Goal: Transaction & Acquisition: Purchase product/service

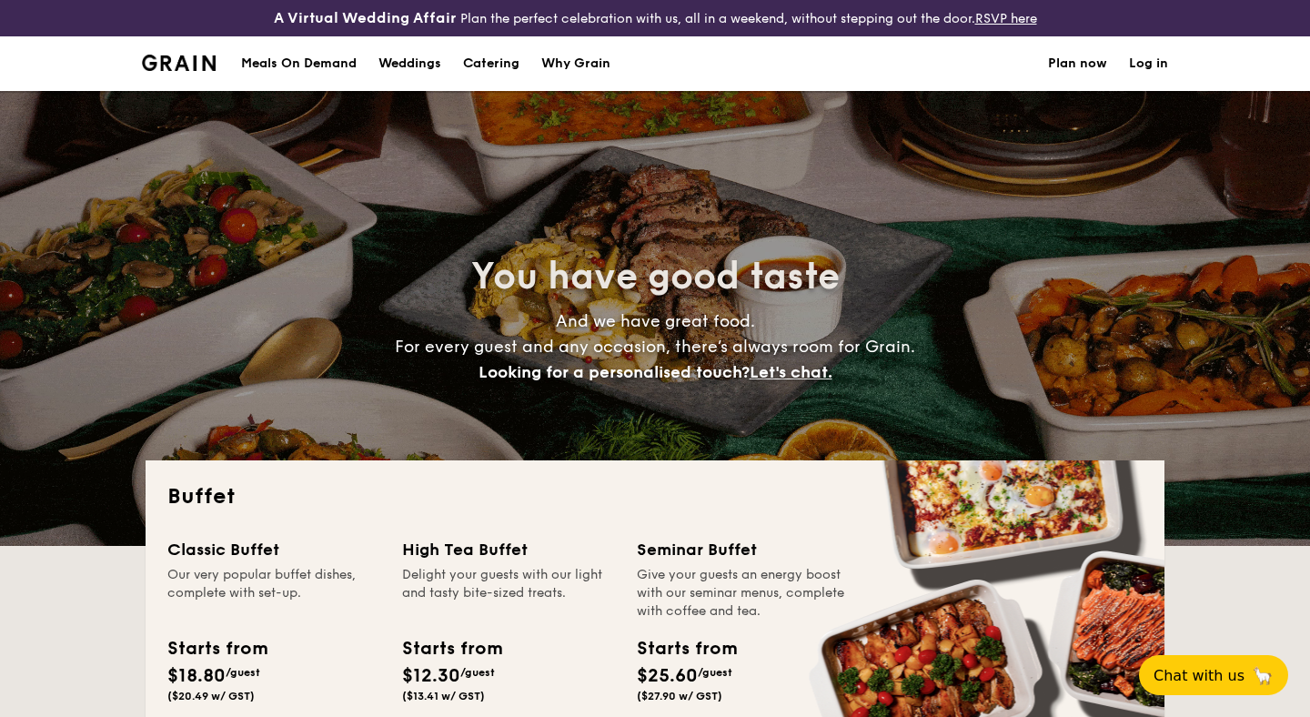
select select
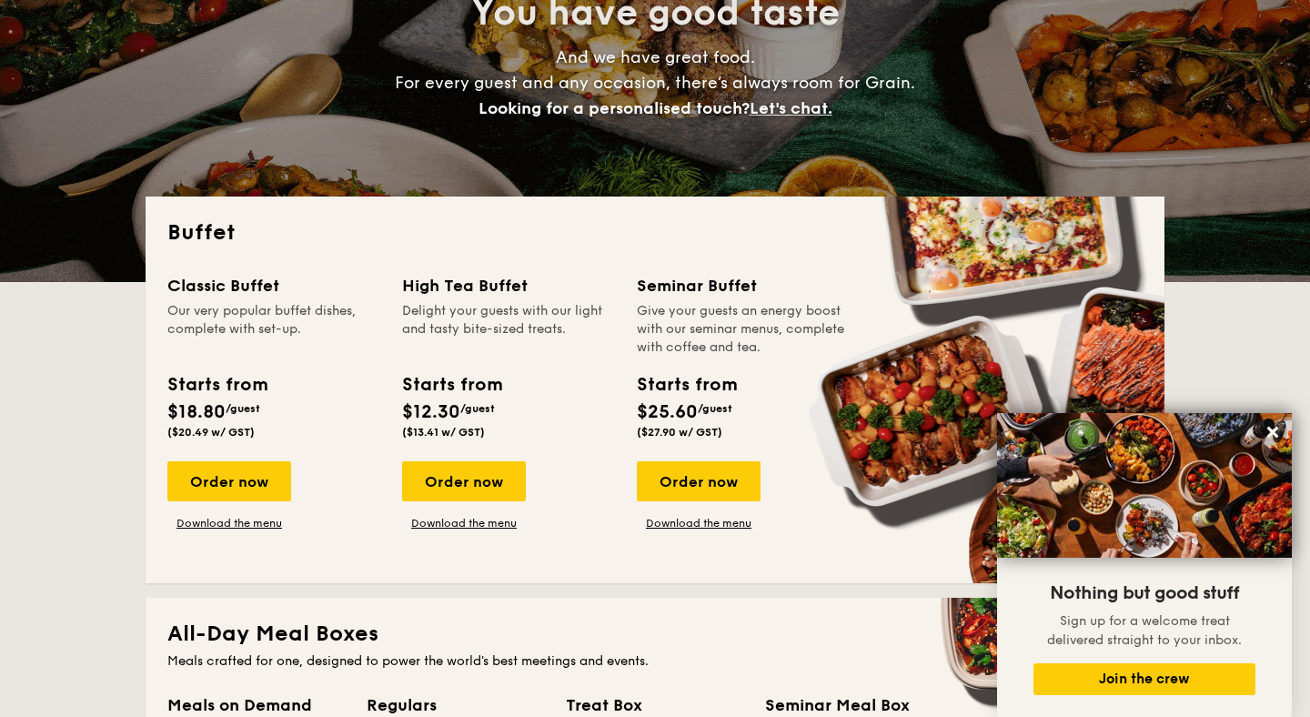
scroll to position [270, 0]
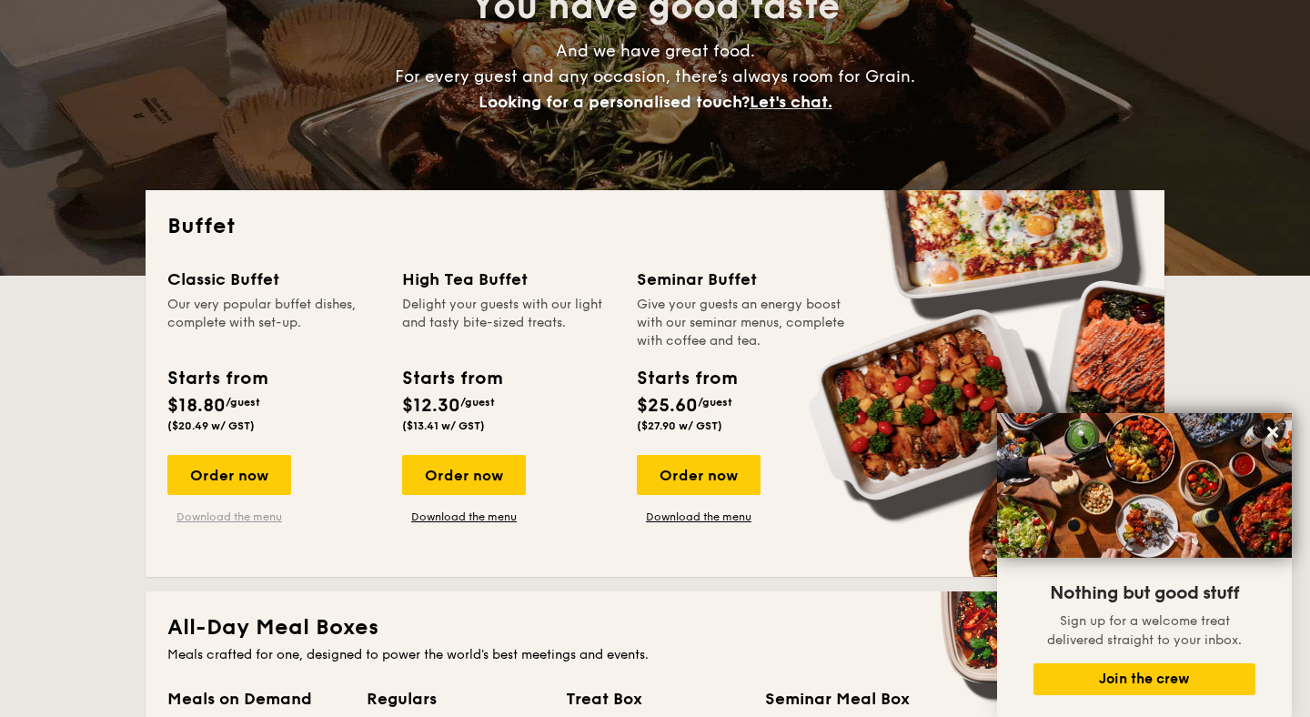
click at [242, 512] on link "Download the menu" at bounding box center [229, 516] width 124 height 15
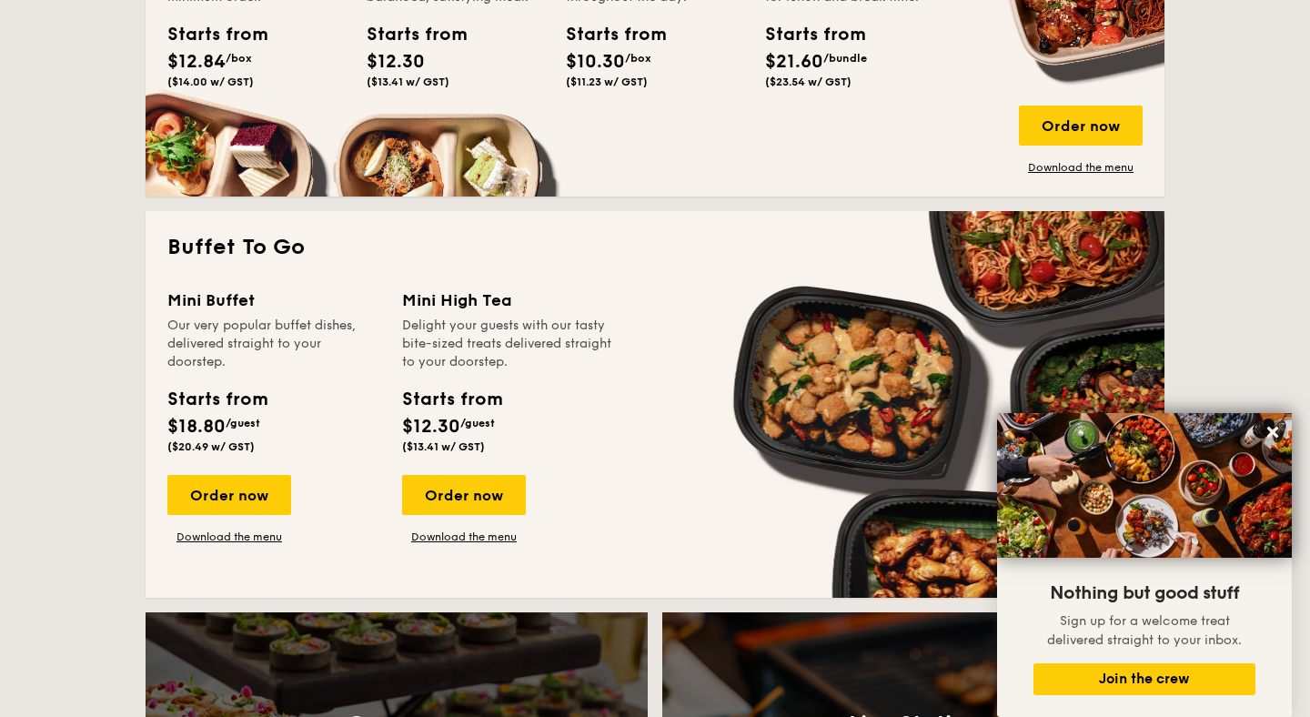
scroll to position [1074, 0]
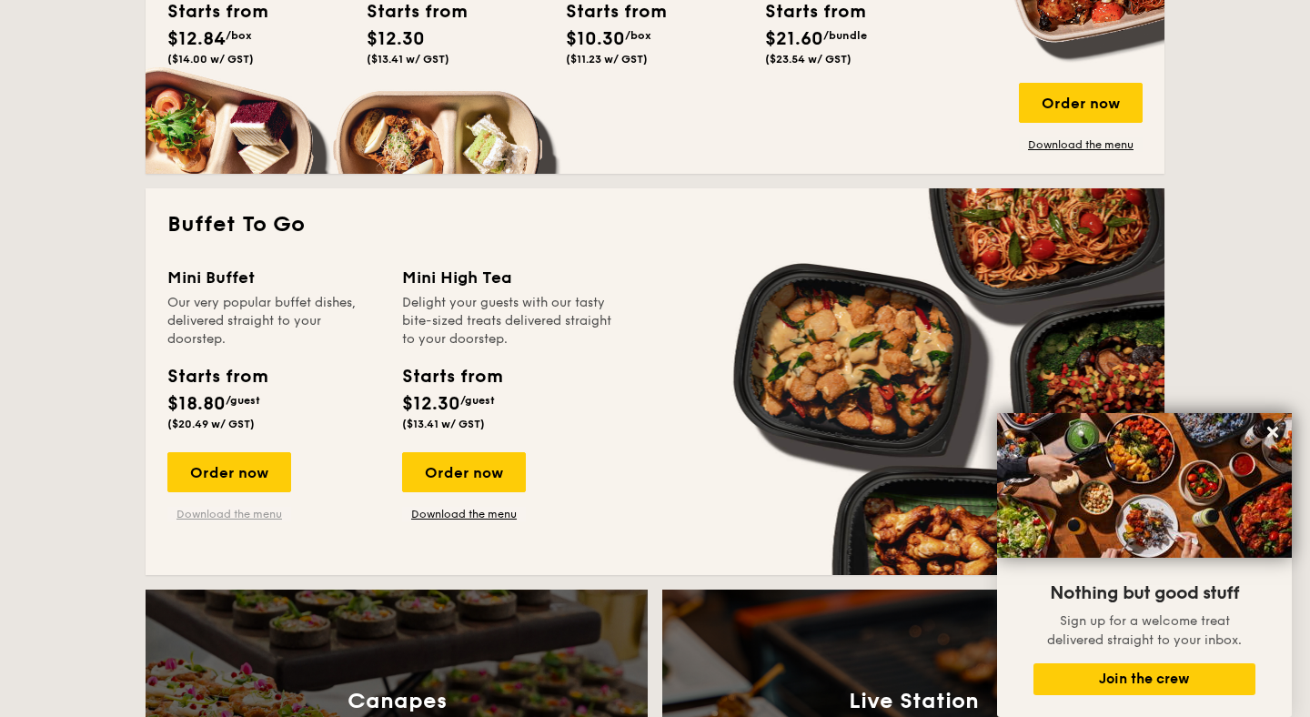
click at [252, 511] on link "Download the menu" at bounding box center [229, 514] width 124 height 15
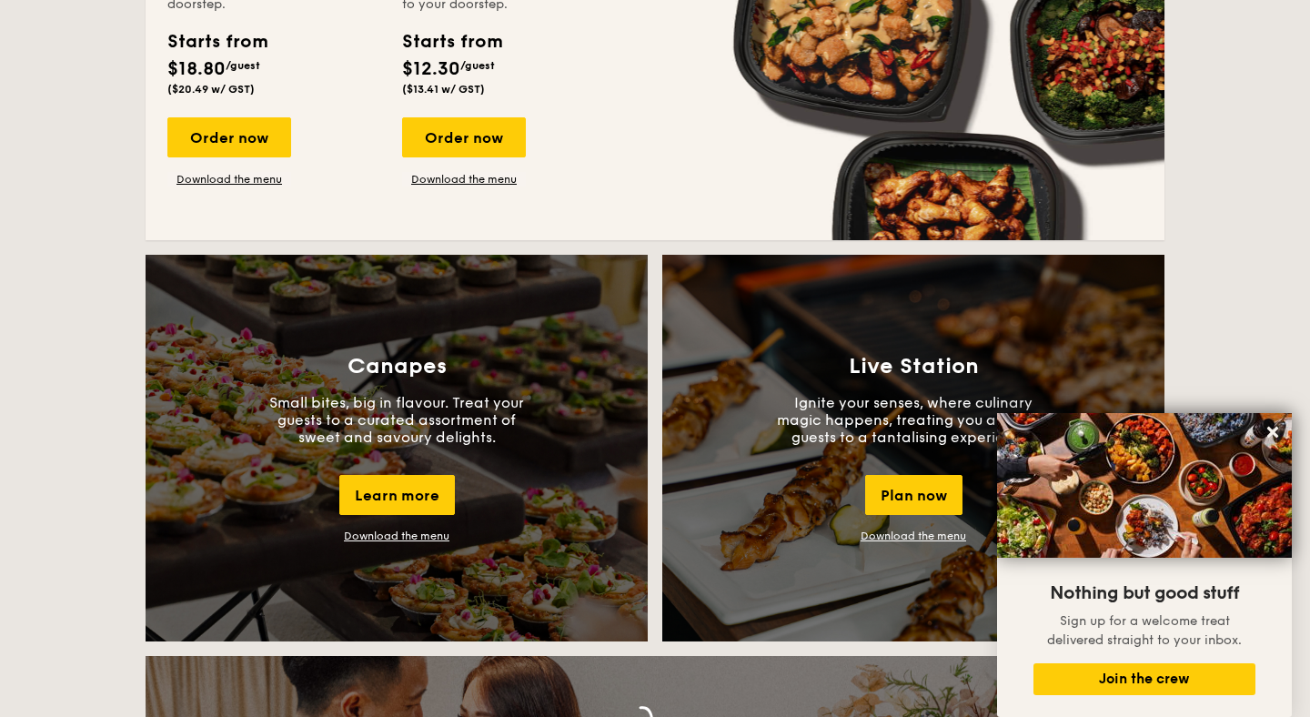
scroll to position [1437, 0]
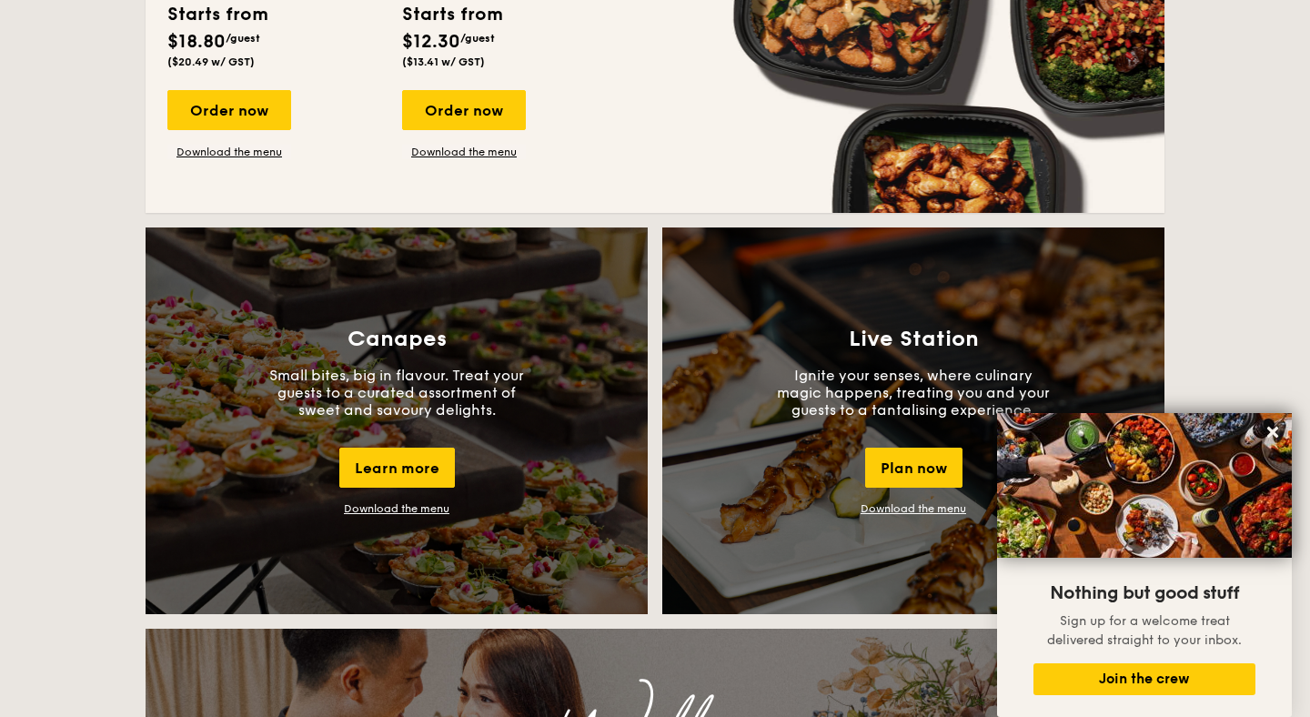
click at [433, 509] on link "Download the menu" at bounding box center [397, 508] width 106 height 13
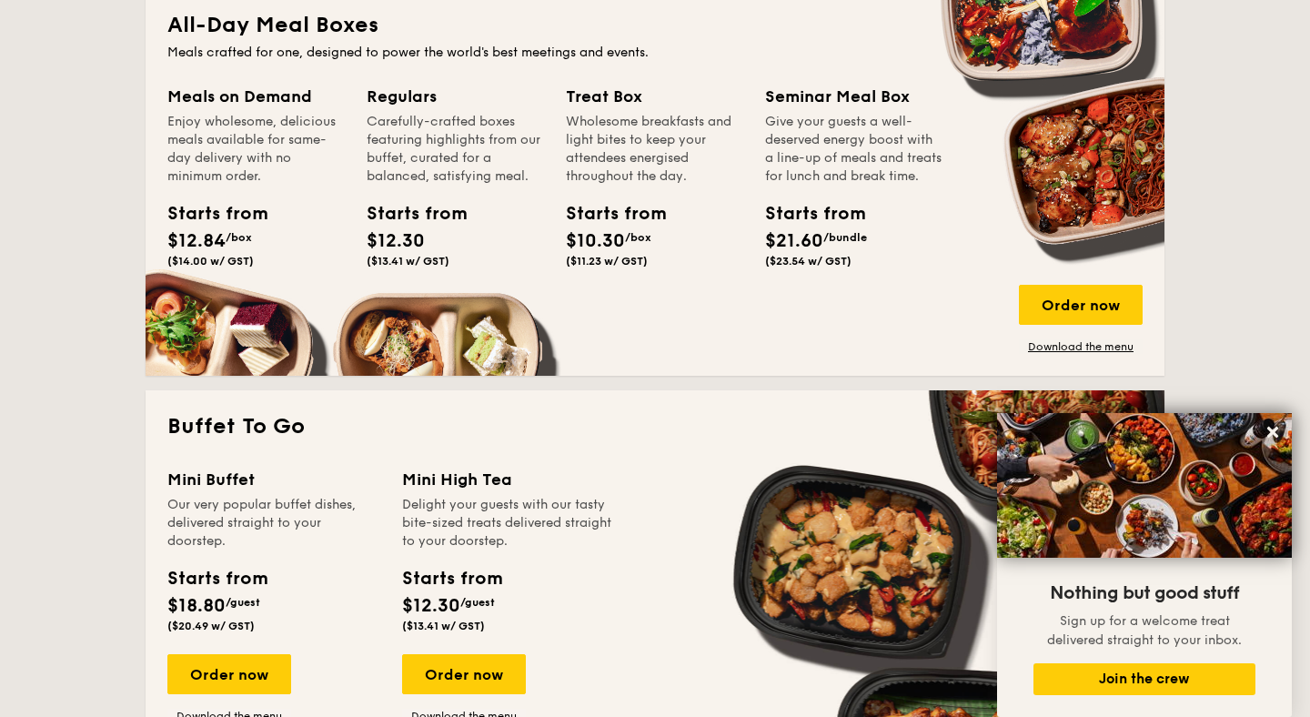
scroll to position [862, 0]
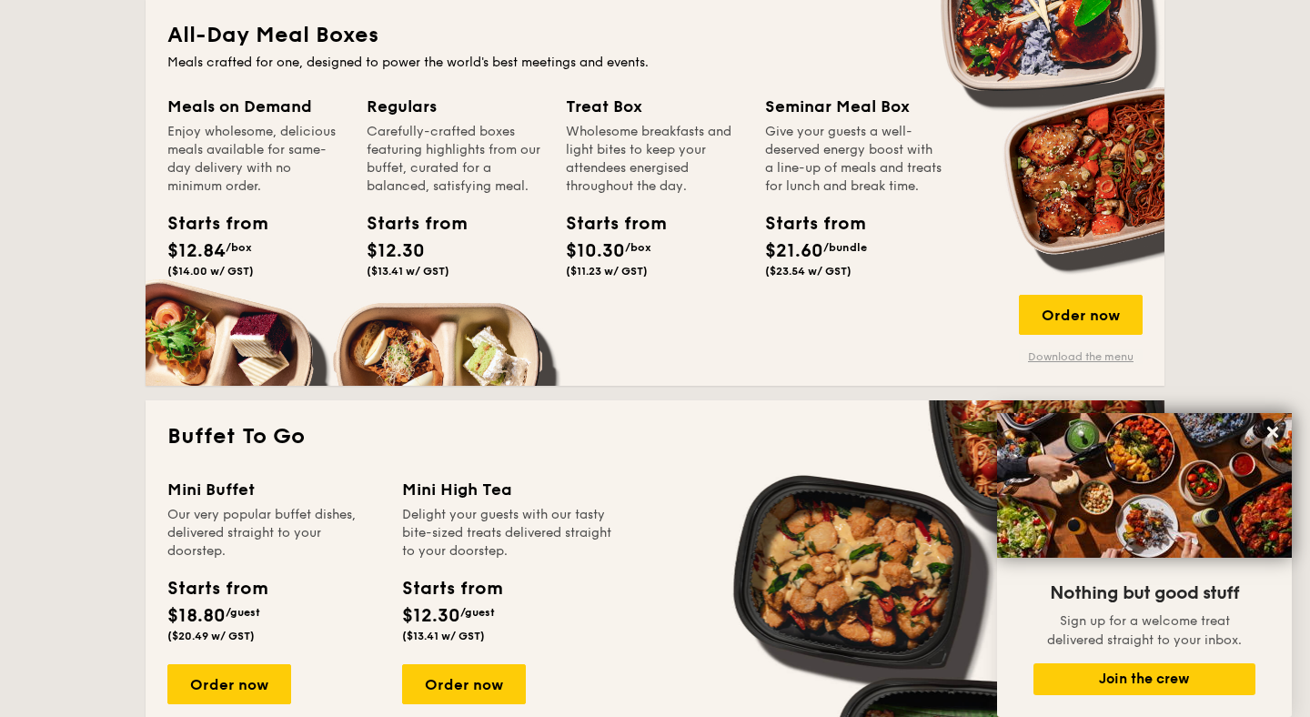
click at [1049, 356] on link "Download the menu" at bounding box center [1081, 356] width 124 height 15
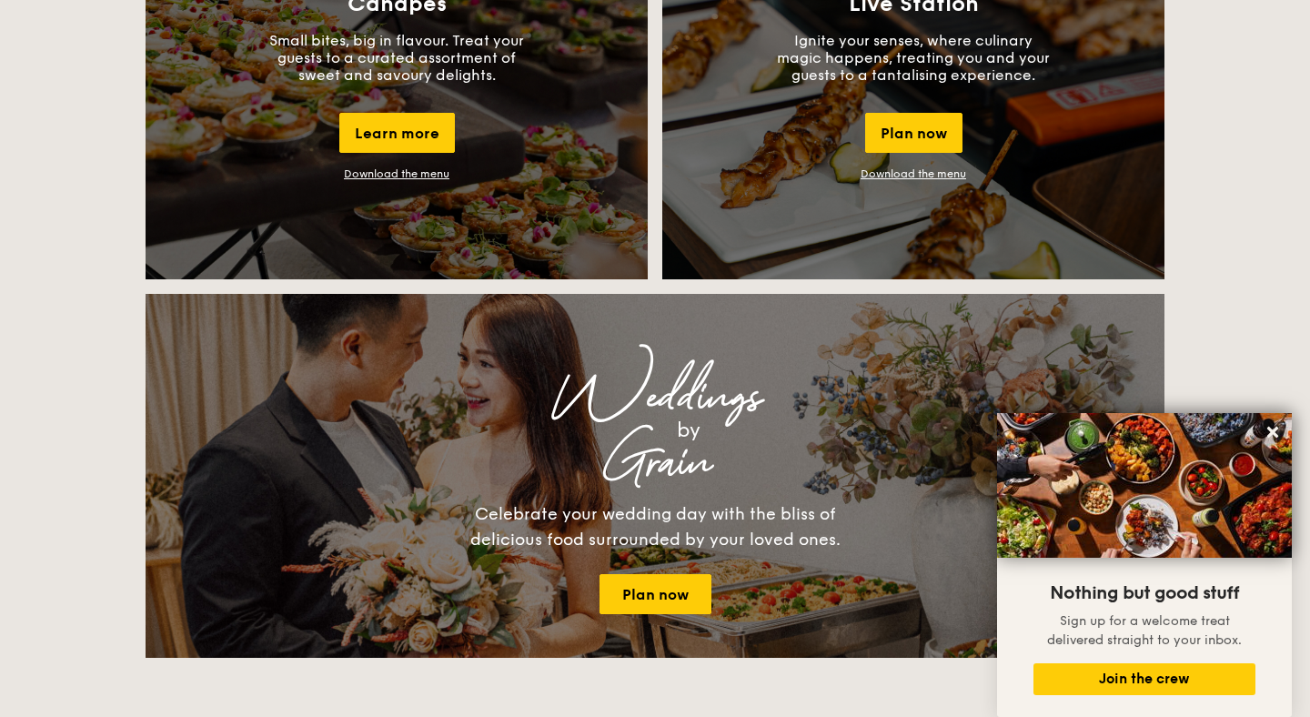
scroll to position [1808, 0]
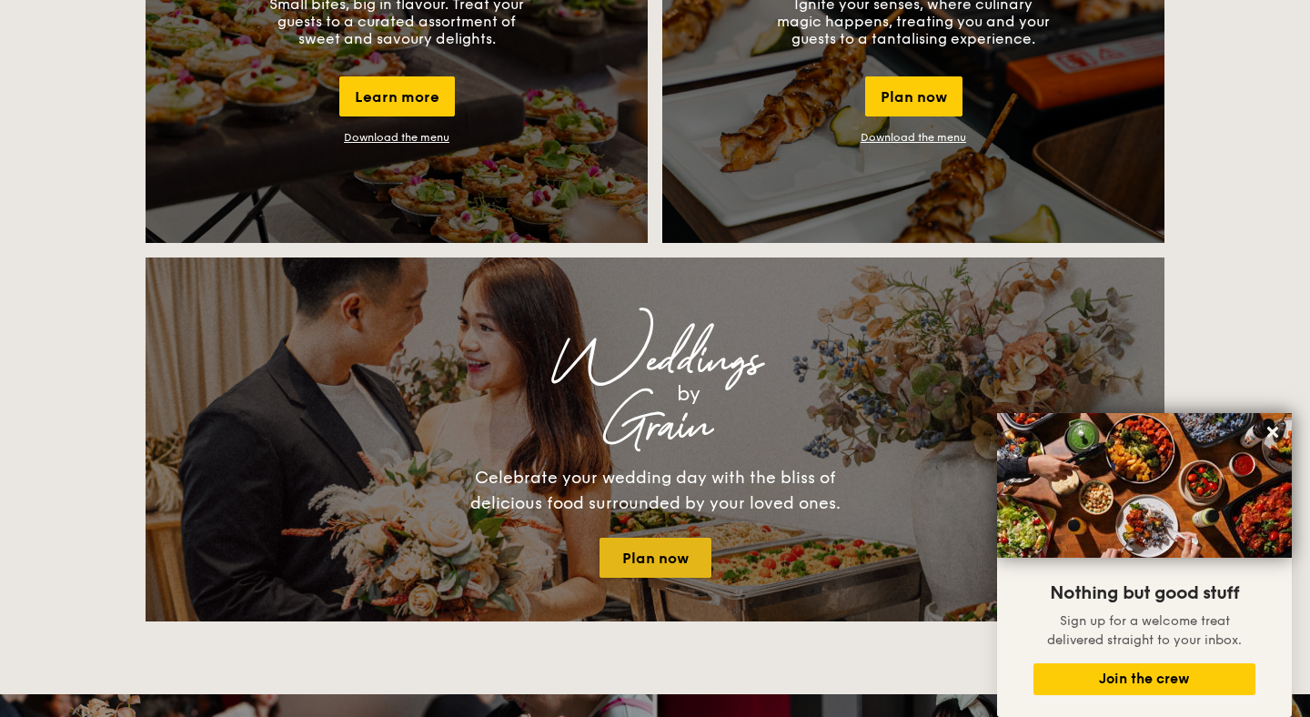
click at [630, 550] on link "Plan now" at bounding box center [656, 558] width 112 height 40
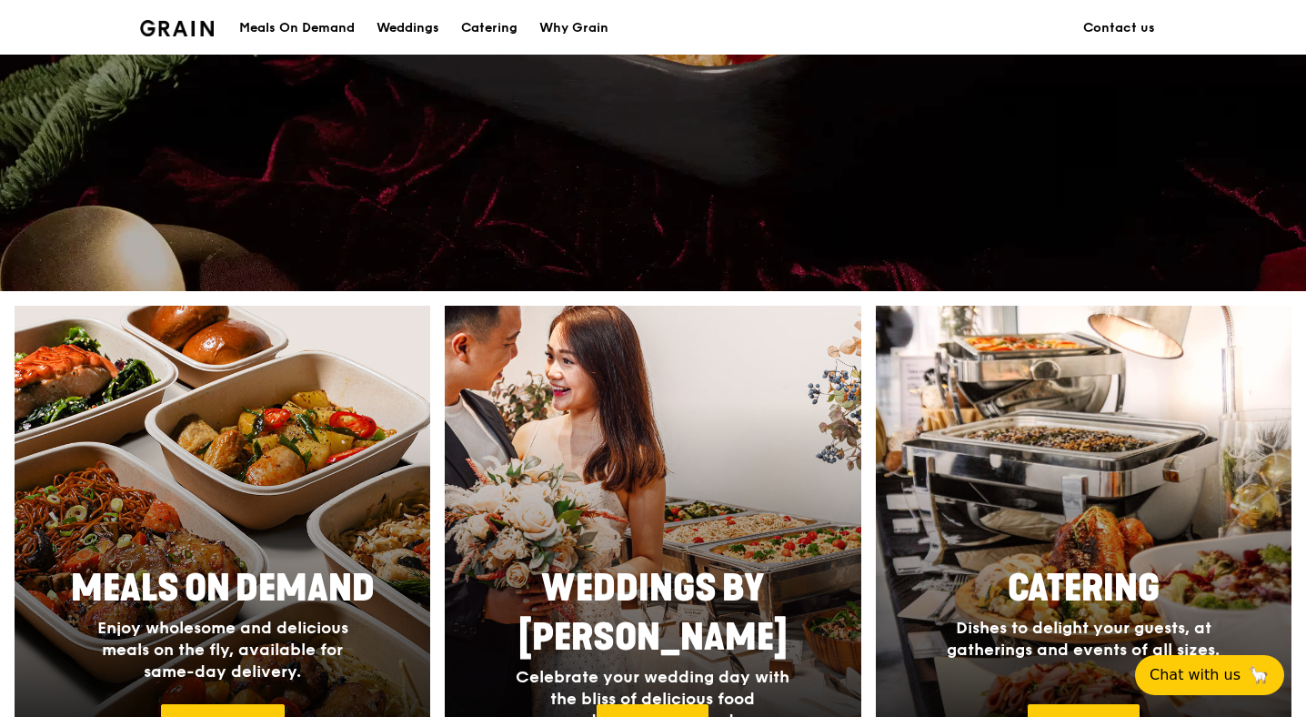
scroll to position [721, 0]
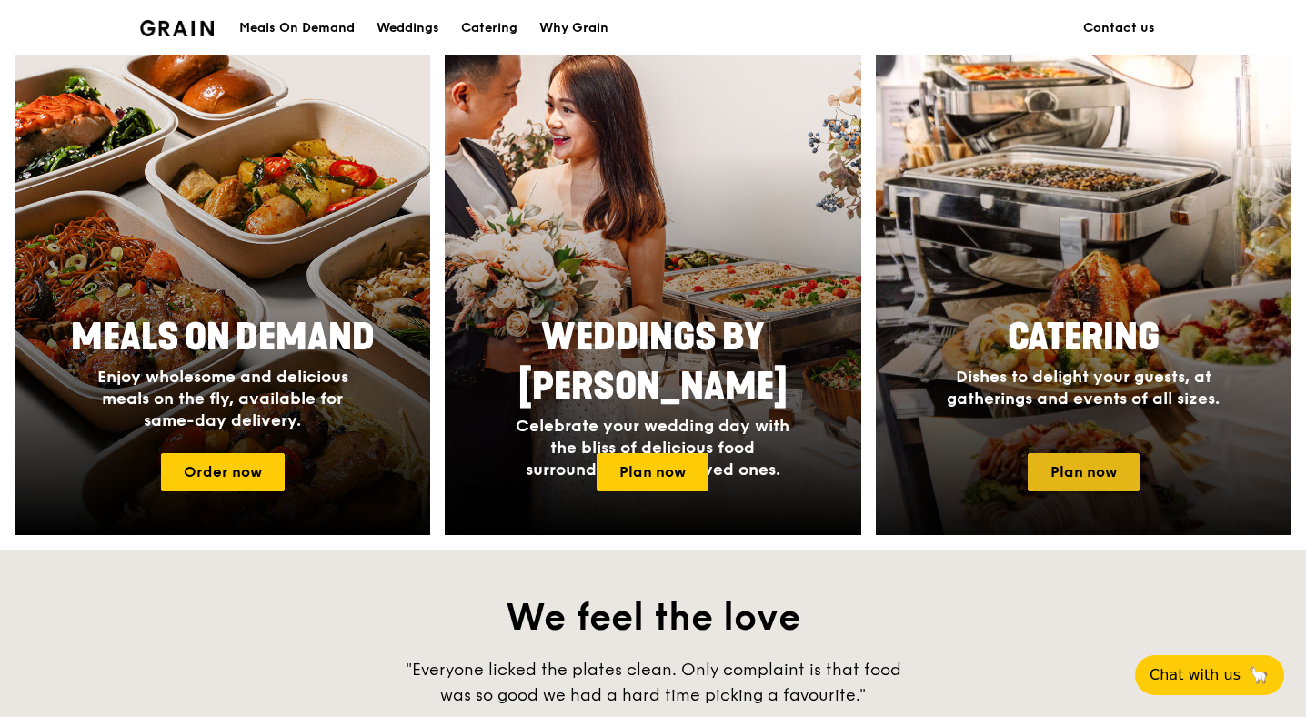
click at [1075, 473] on link "Plan now" at bounding box center [1084, 472] width 112 height 38
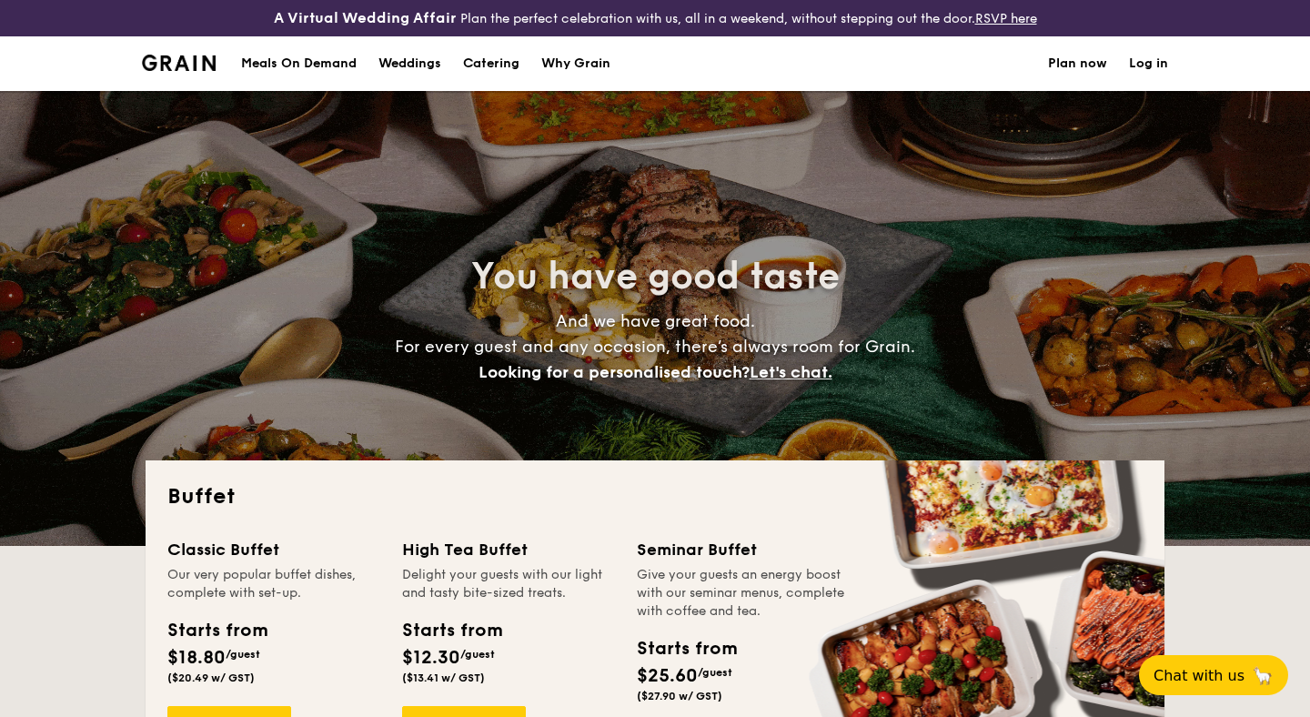
select select
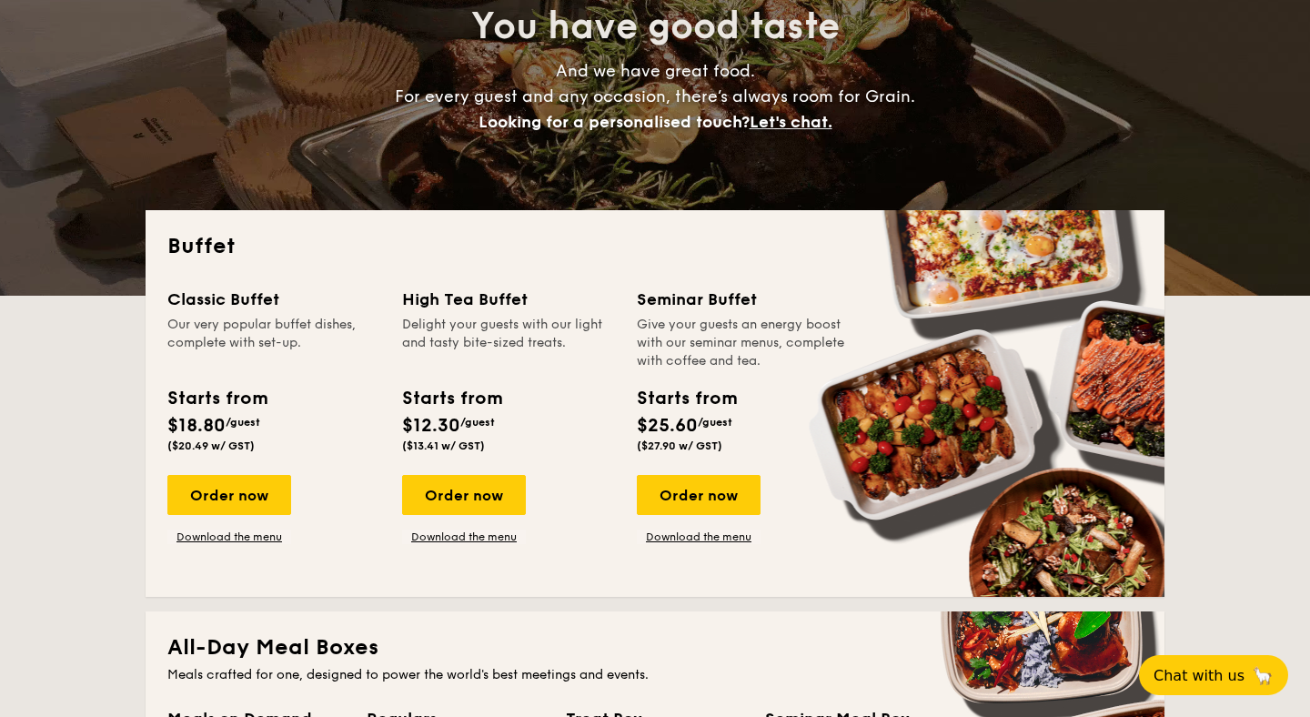
scroll to position [405, 0]
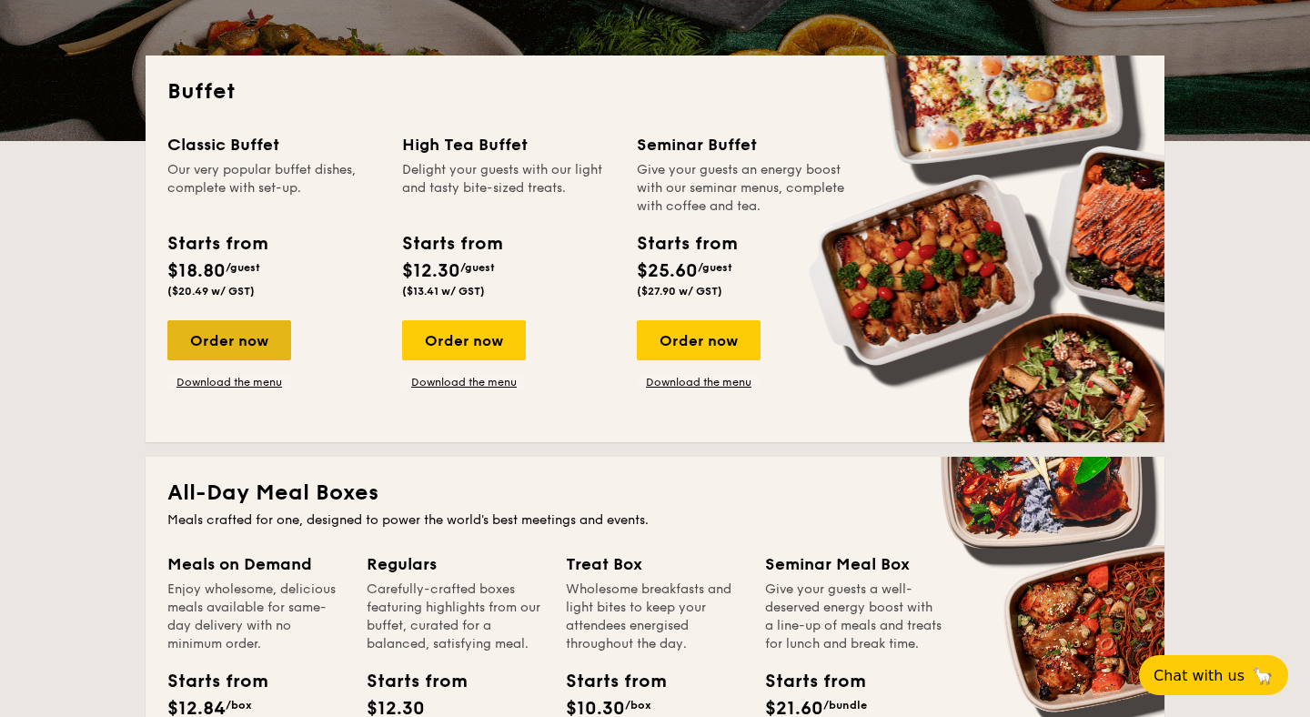
click at [259, 346] on div "Order now" at bounding box center [229, 340] width 124 height 40
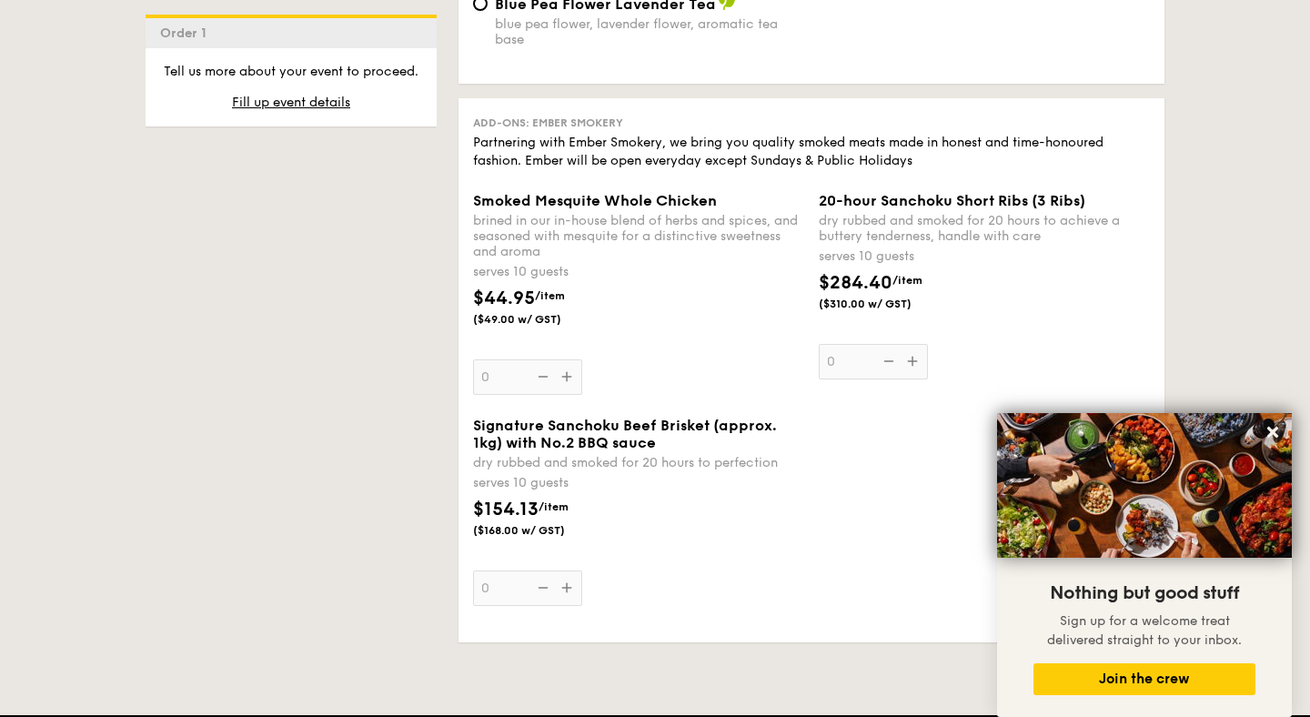
scroll to position [2130, 0]
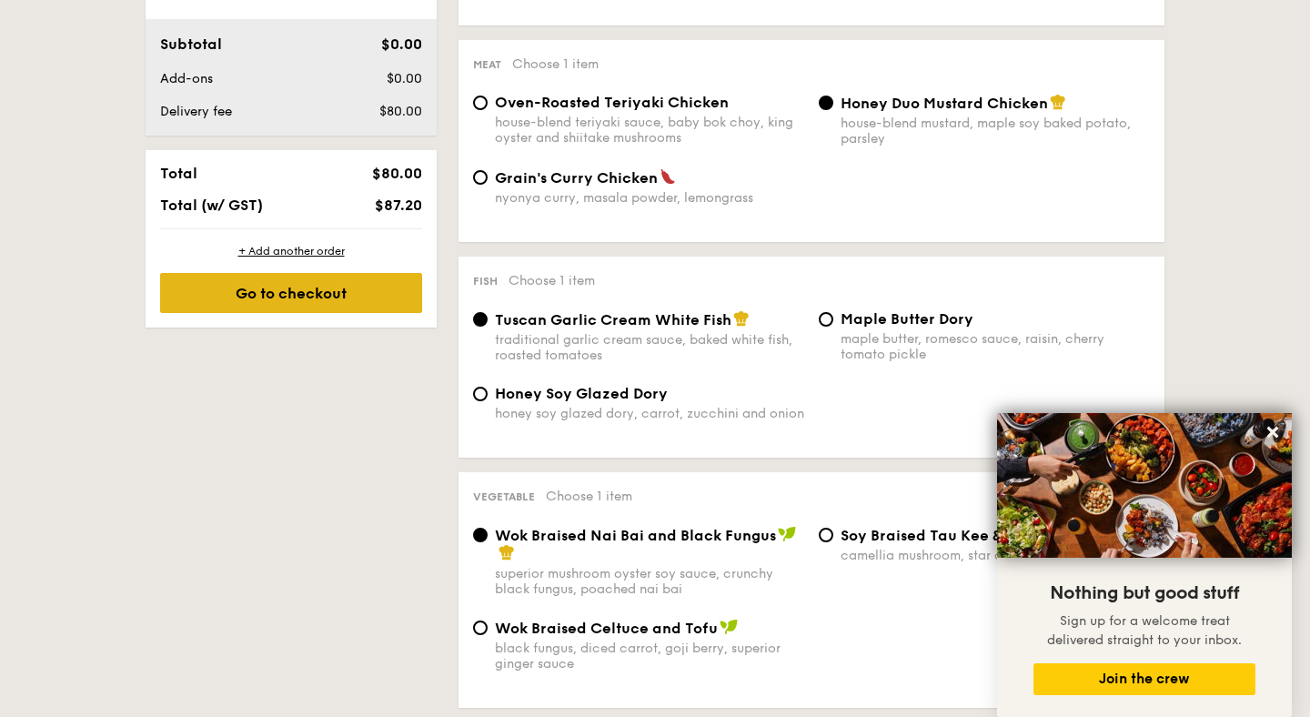
click at [388, 285] on div "Go to checkout" at bounding box center [291, 293] width 262 height 40
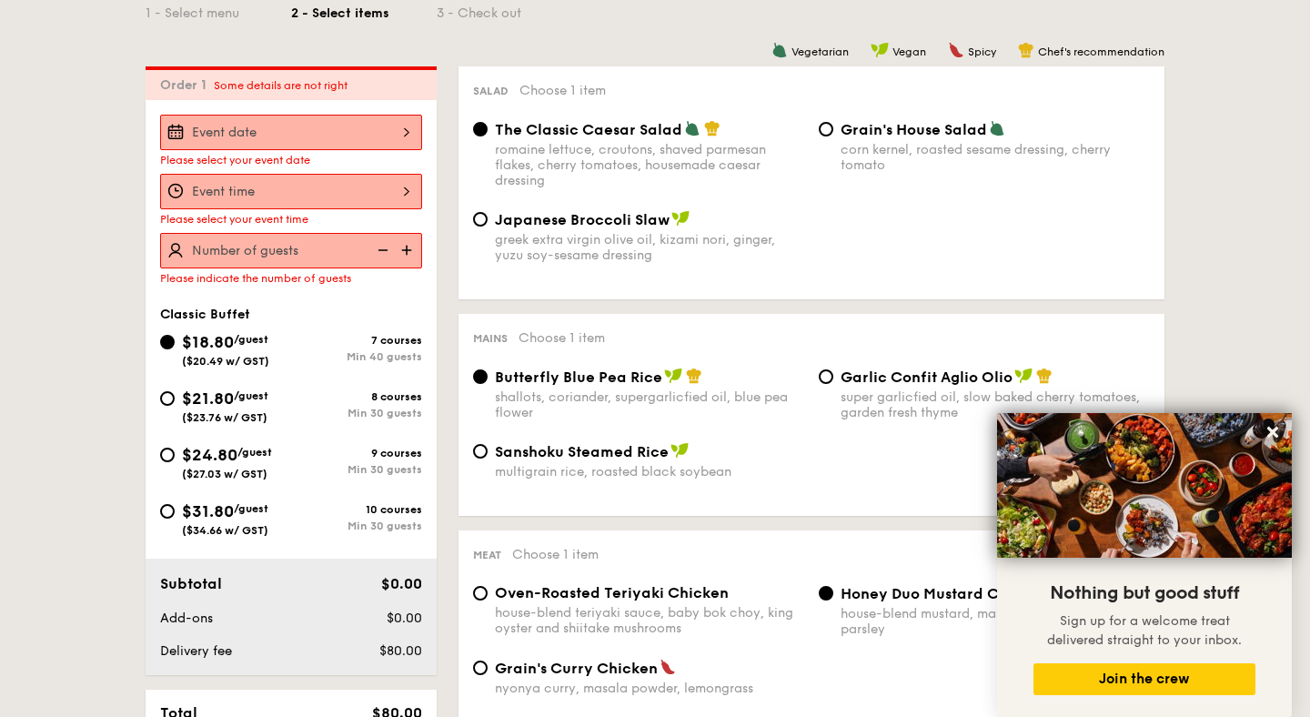
scroll to position [469, 0]
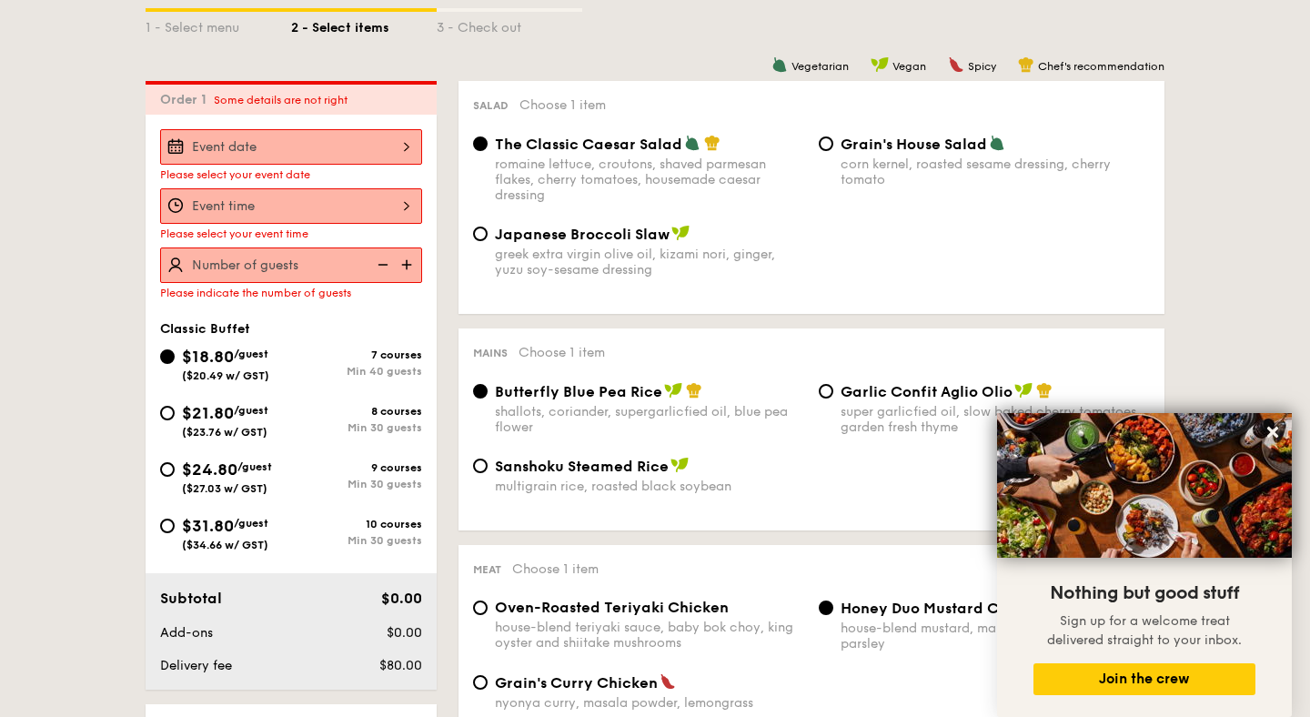
click at [392, 135] on div at bounding box center [291, 146] width 262 height 35
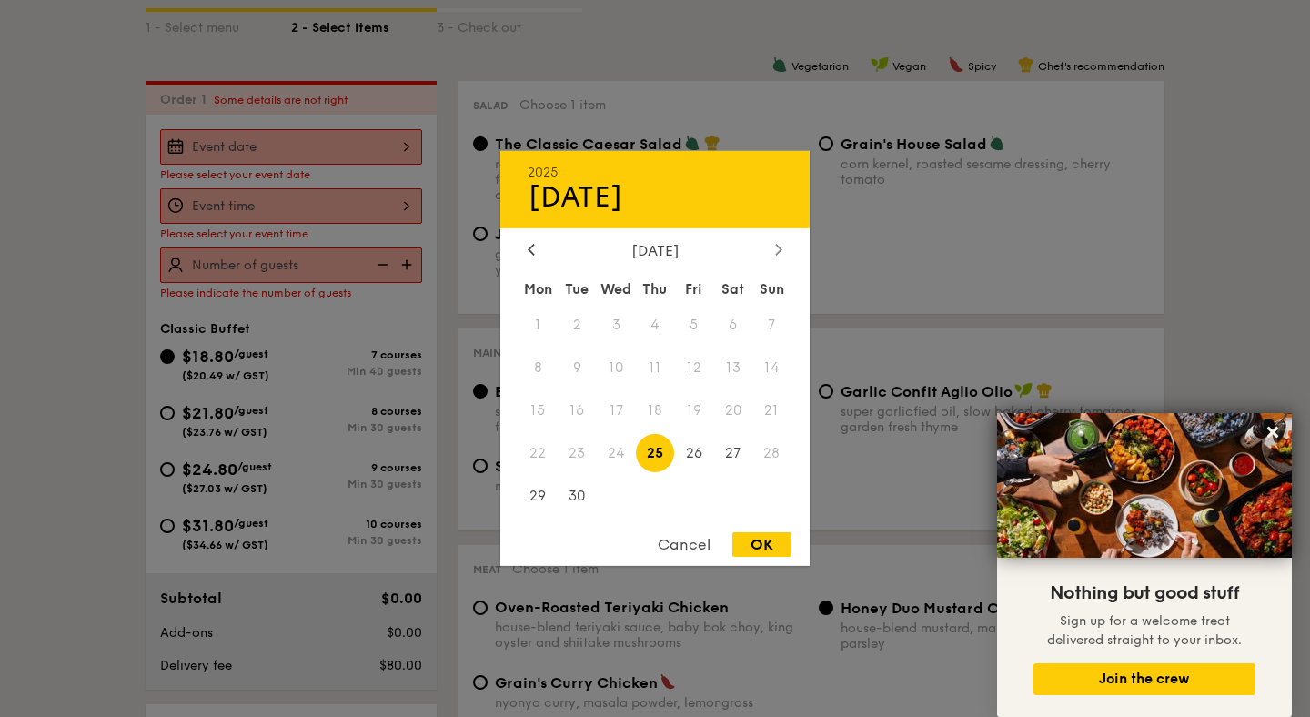
click at [782, 248] on icon at bounding box center [778, 249] width 5 height 11
click at [612, 328] on span "1" at bounding box center [616, 325] width 39 height 39
click at [755, 544] on div "OK" at bounding box center [761, 544] width 59 height 25
type input "Oct 01, 2025"
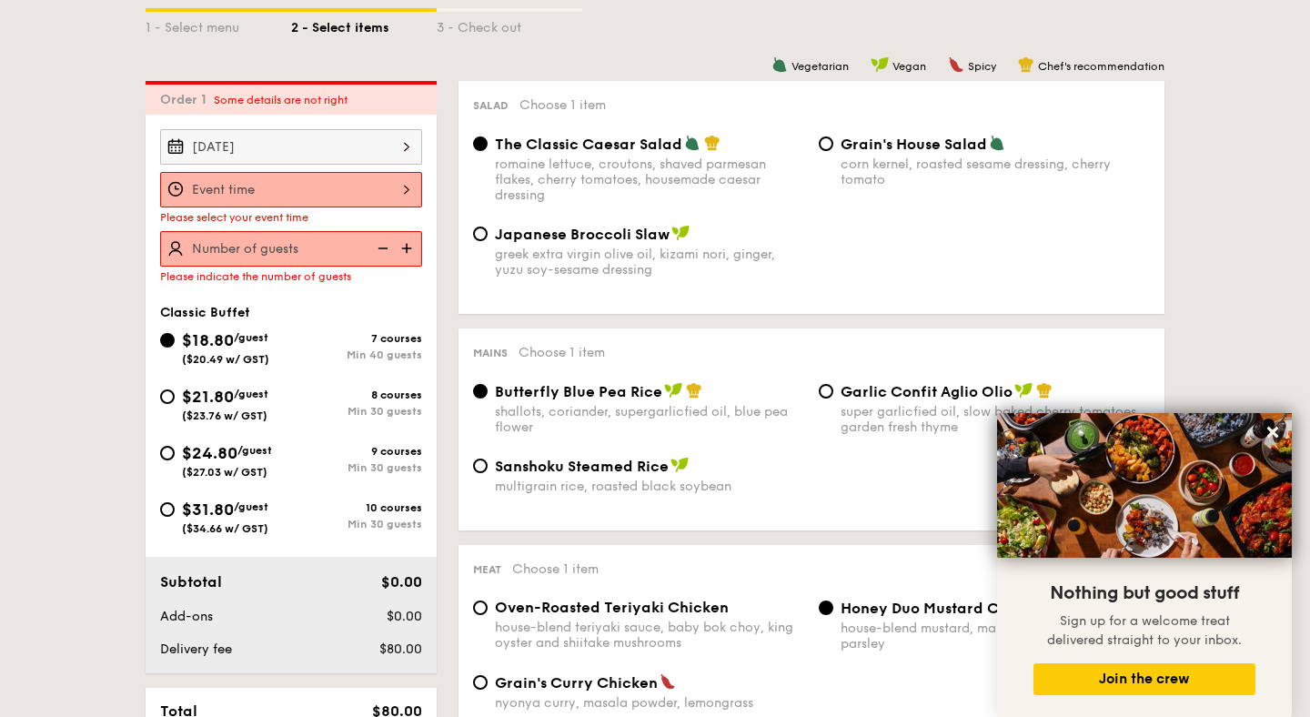
click at [364, 200] on div at bounding box center [291, 189] width 262 height 35
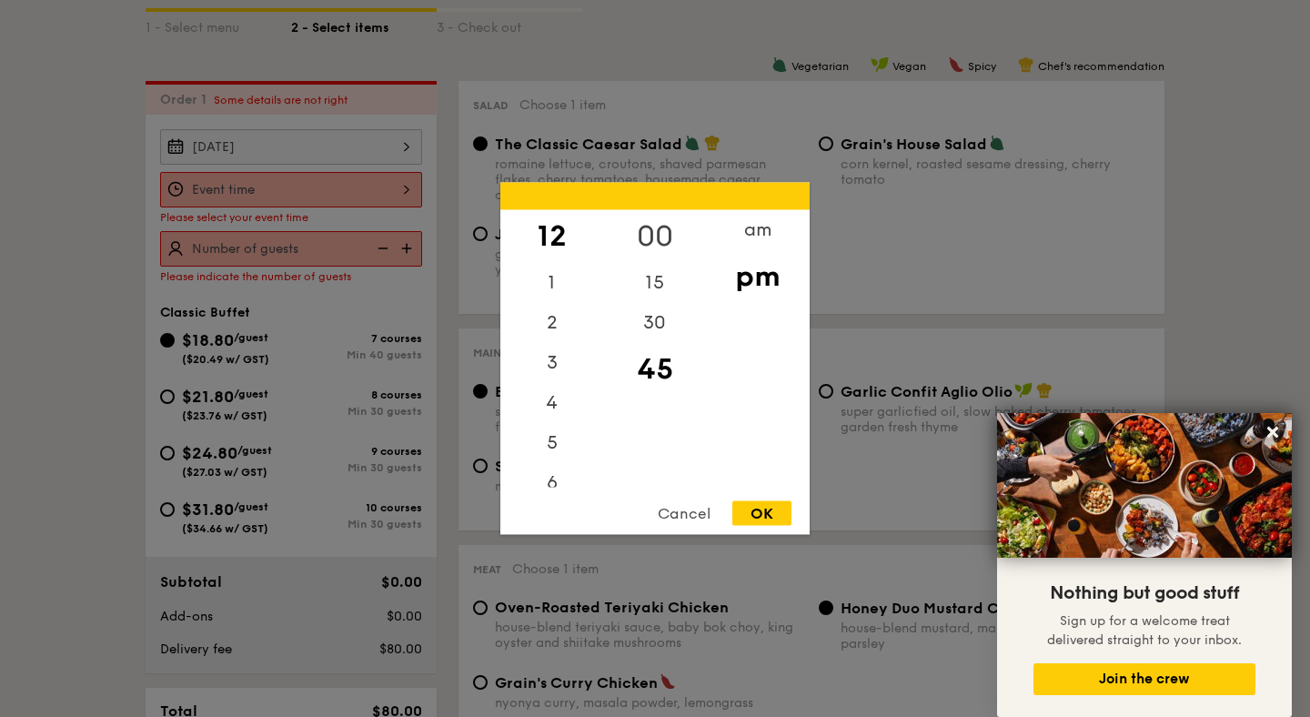
click at [651, 234] on div "00" at bounding box center [654, 236] width 103 height 53
click at [743, 270] on div "pm" at bounding box center [757, 276] width 103 height 53
click at [775, 525] on div "OK" at bounding box center [761, 513] width 59 height 25
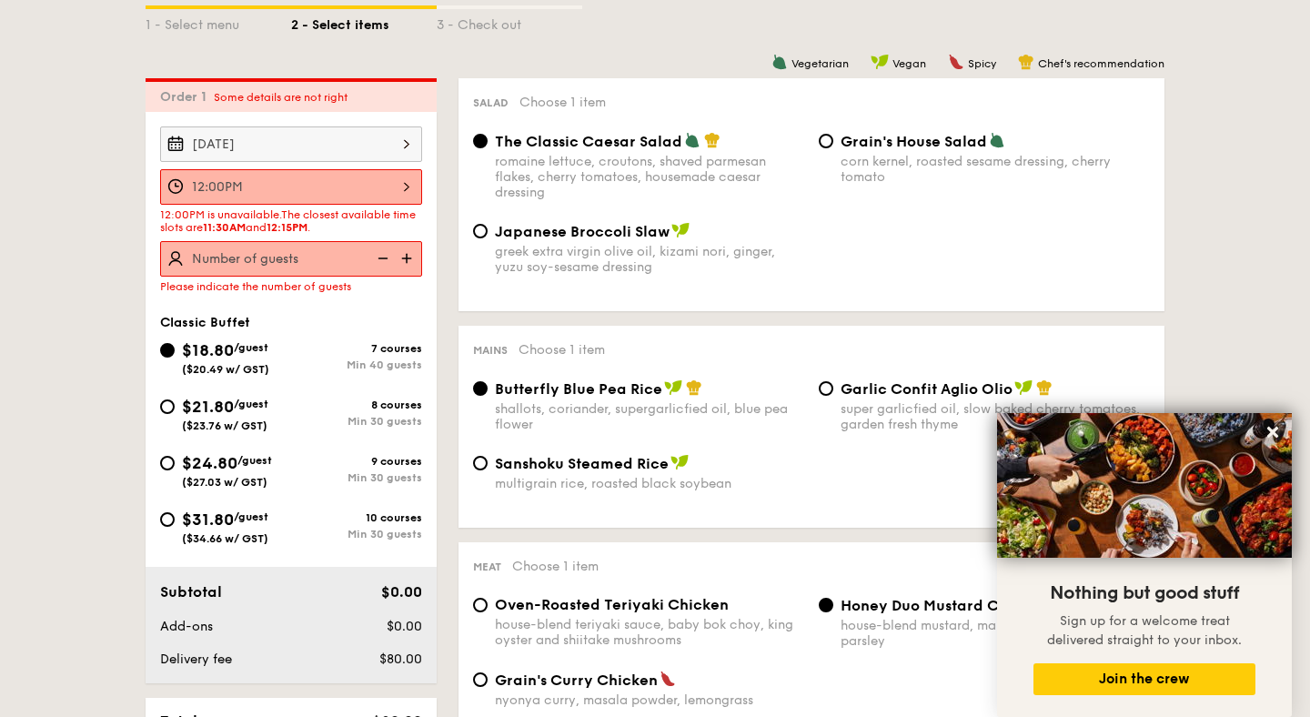
scroll to position [474, 0]
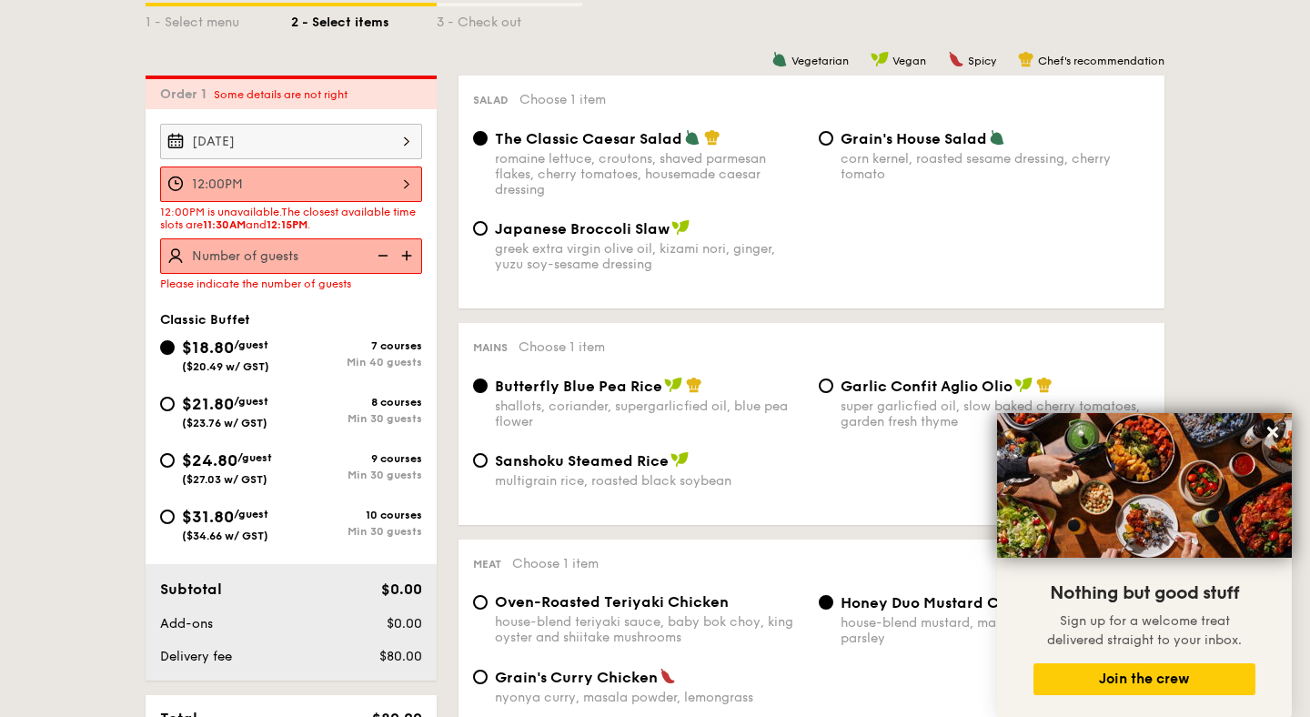
click at [403, 186] on div "12:00PM" at bounding box center [291, 183] width 262 height 35
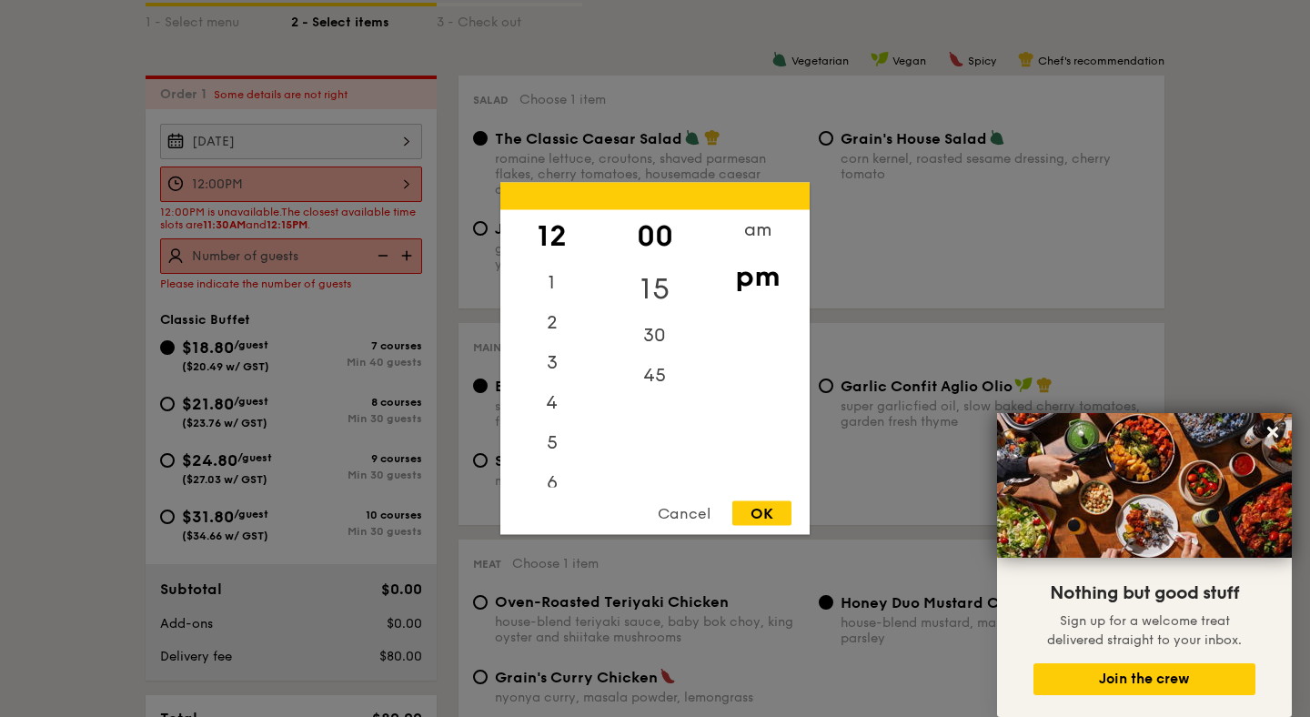
click at [655, 288] on div "15" at bounding box center [654, 289] width 103 height 53
click at [763, 504] on div "OK" at bounding box center [761, 513] width 59 height 25
type input "12:15PM"
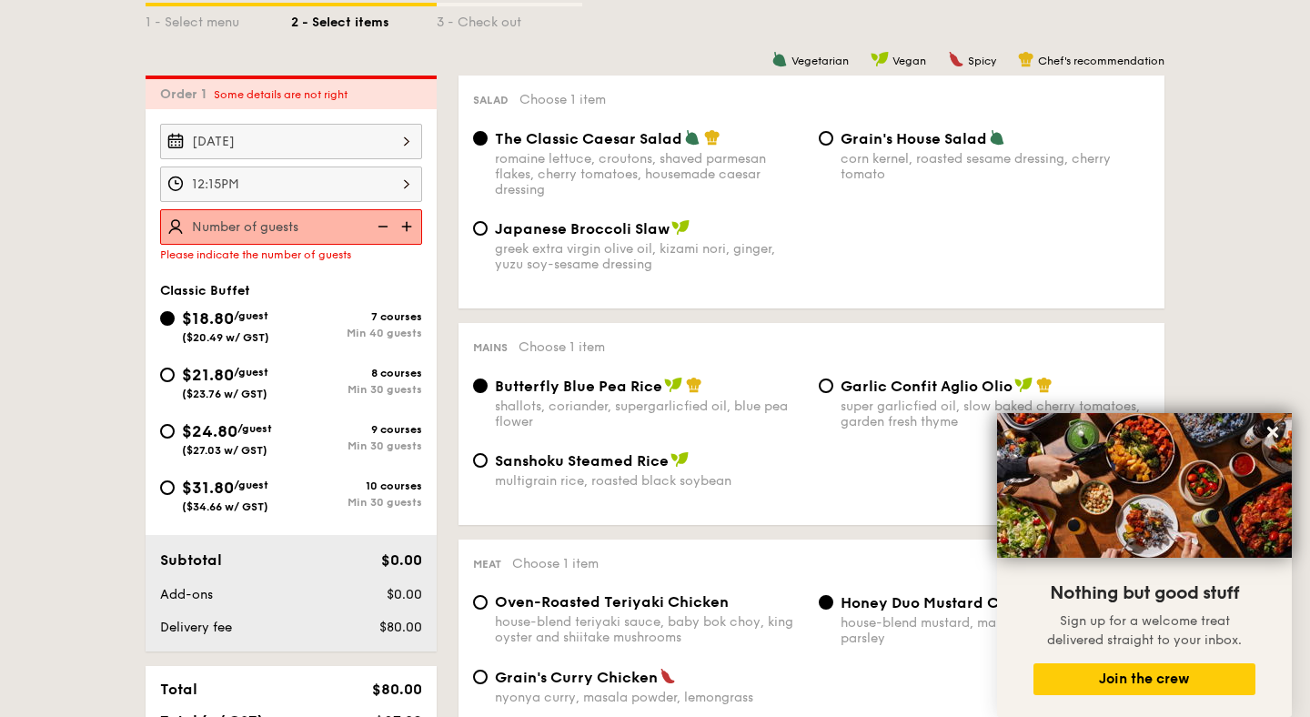
click at [406, 230] on img at bounding box center [408, 226] width 27 height 35
type input "40 guests"
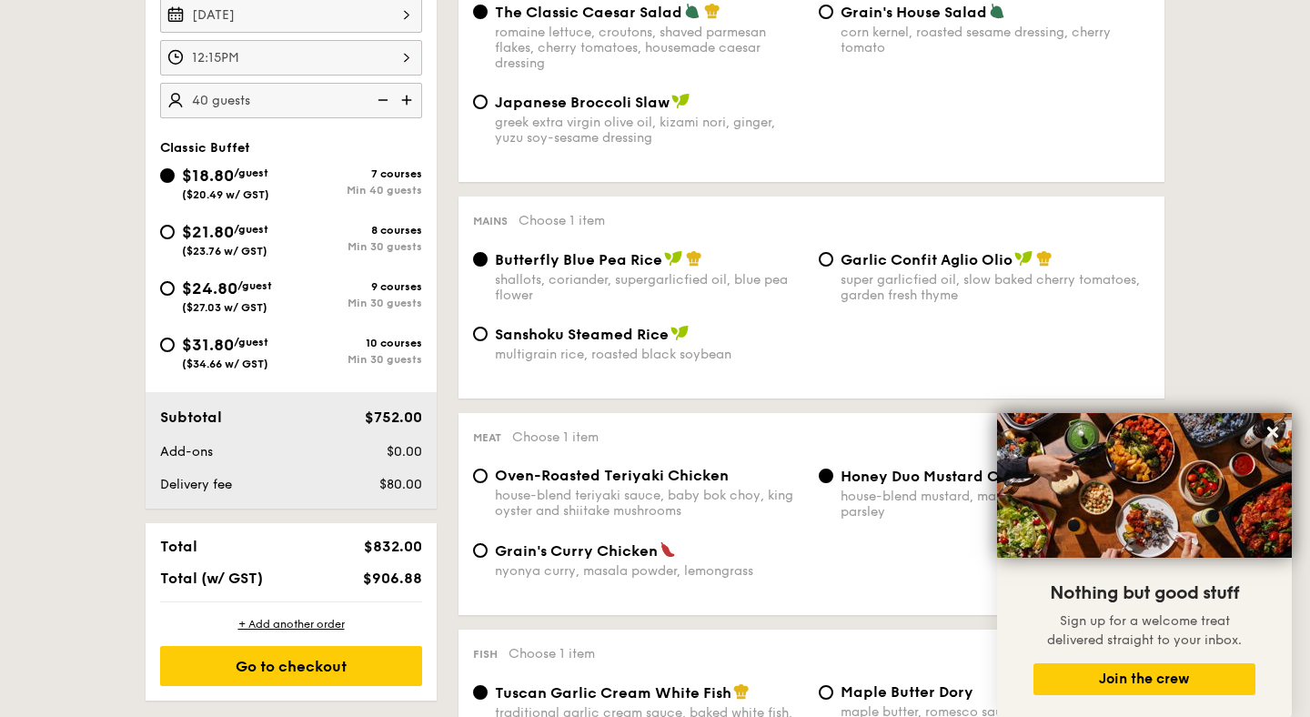
scroll to position [891, 0]
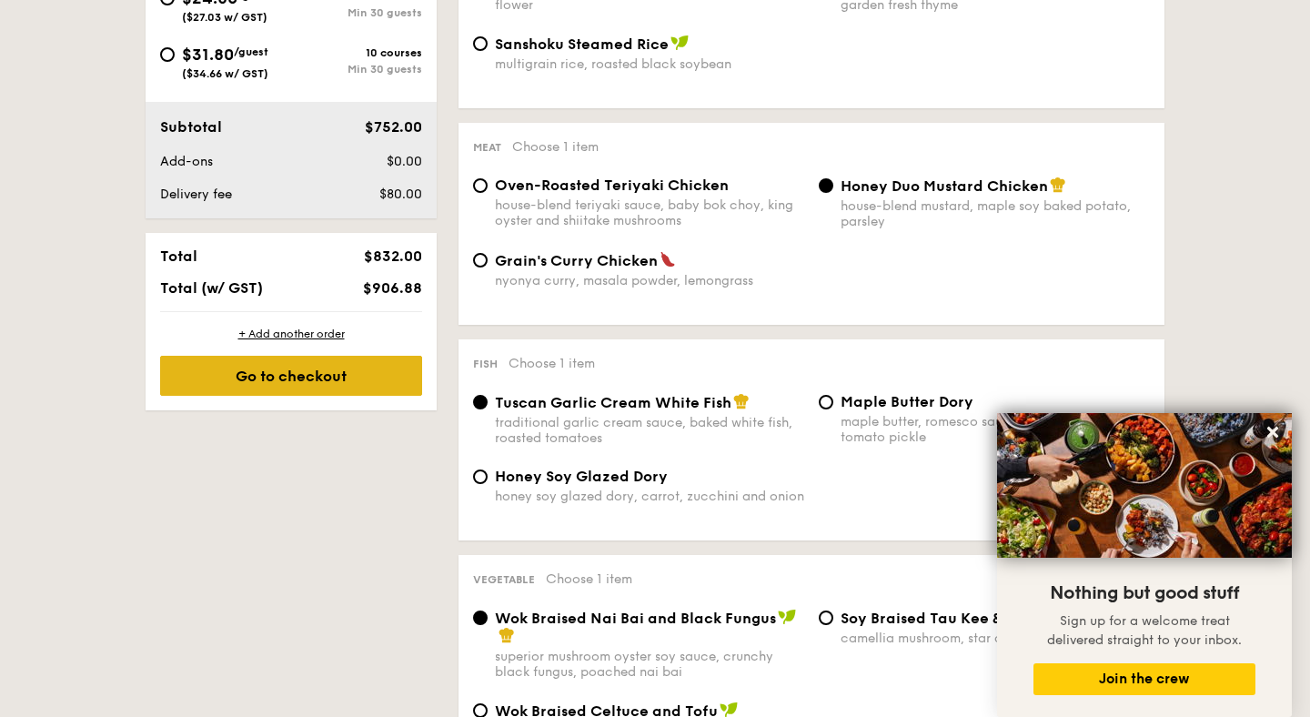
click at [369, 389] on div "Go to checkout" at bounding box center [291, 376] width 262 height 40
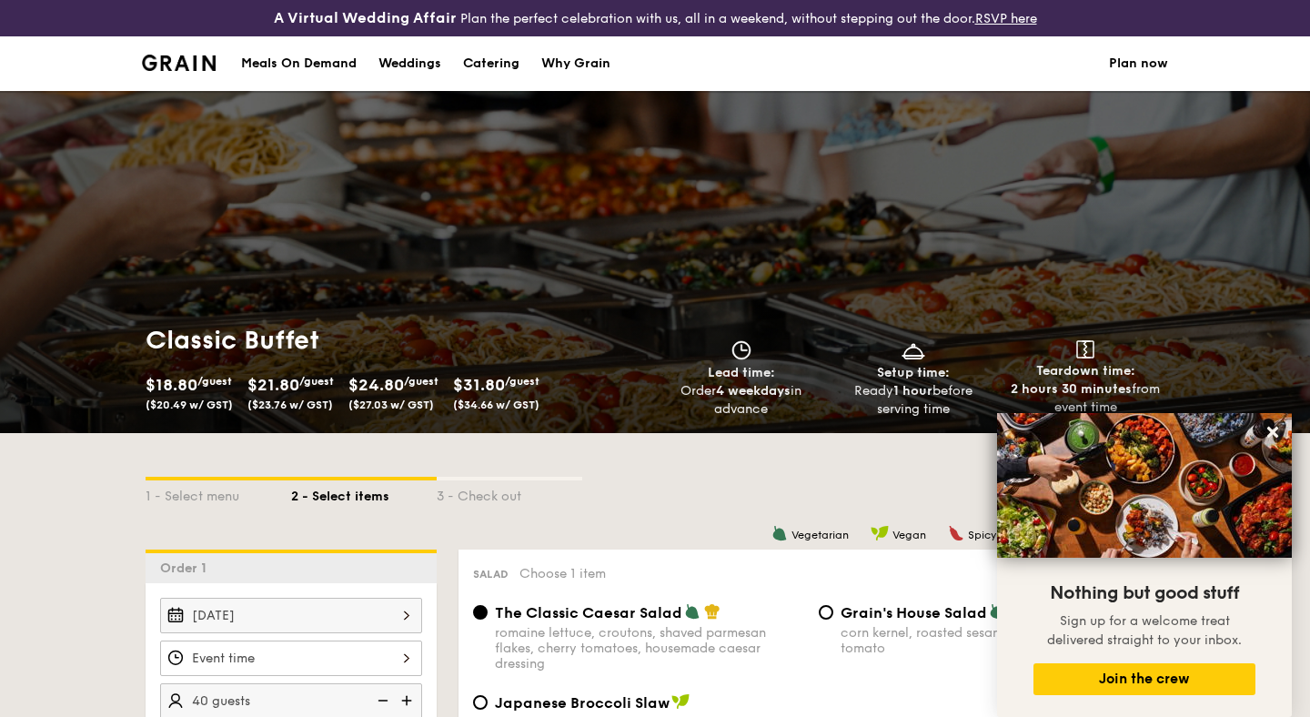
click at [179, 79] on li at bounding box center [186, 63] width 88 height 55
click at [194, 69] on img at bounding box center [179, 63] width 74 height 16
